Goal: Task Accomplishment & Management: Complete application form

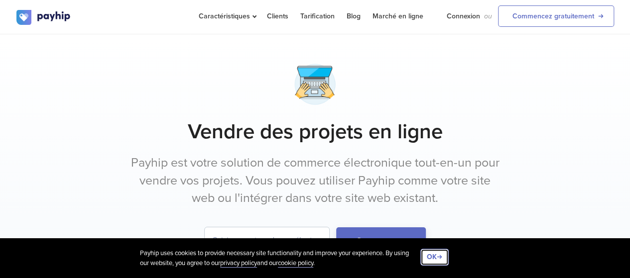
click at [427, 259] on button "OK" at bounding box center [434, 257] width 28 height 17
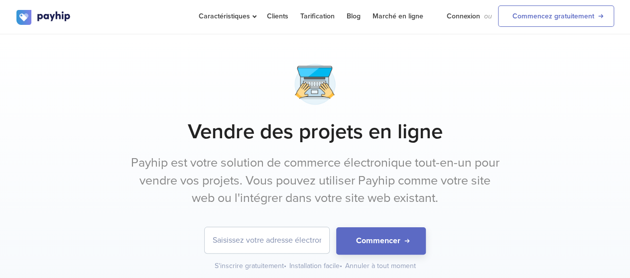
click at [306, 237] on input "email" at bounding box center [267, 240] width 124 height 26
type input "[PERSON_NAME][EMAIL_ADDRESS][DOMAIN_NAME]"
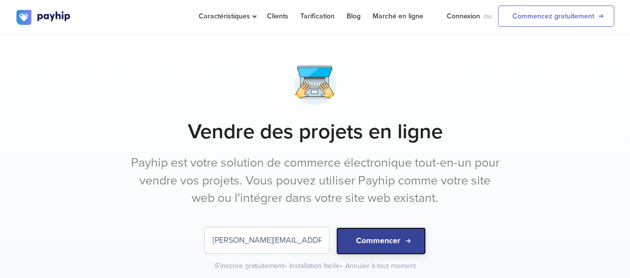
click at [375, 234] on button "Commencer" at bounding box center [381, 240] width 90 height 27
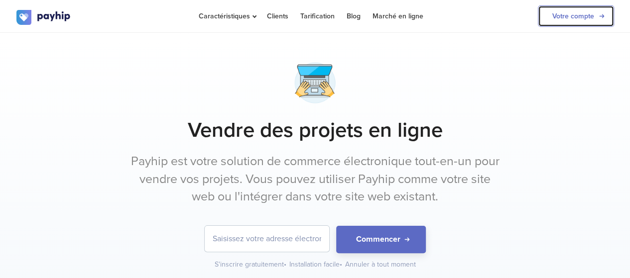
click at [561, 14] on link "Votre compte" at bounding box center [576, 15] width 76 height 21
click at [545, 16] on link "Votre compte" at bounding box center [576, 15] width 76 height 21
